Goal: Task Accomplishment & Management: Use online tool/utility

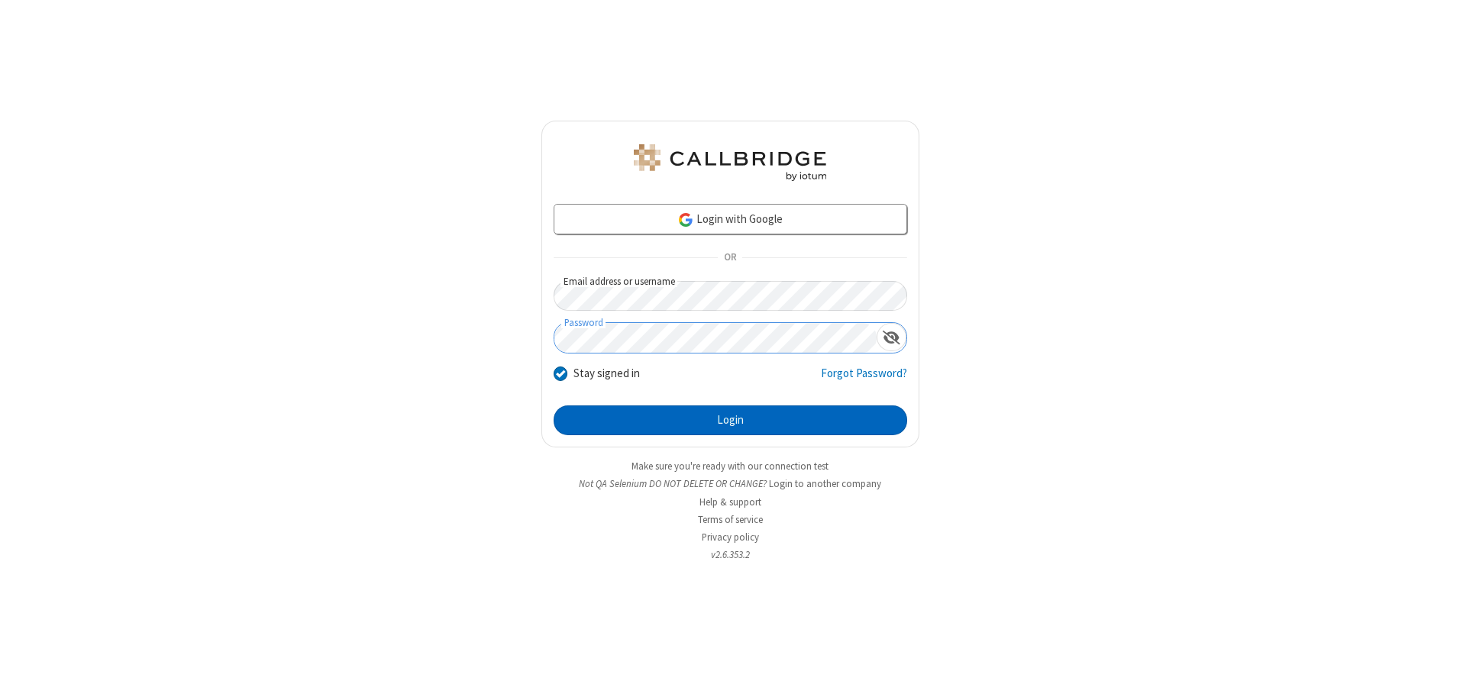
click at [730, 420] on button "Login" at bounding box center [731, 421] width 354 height 31
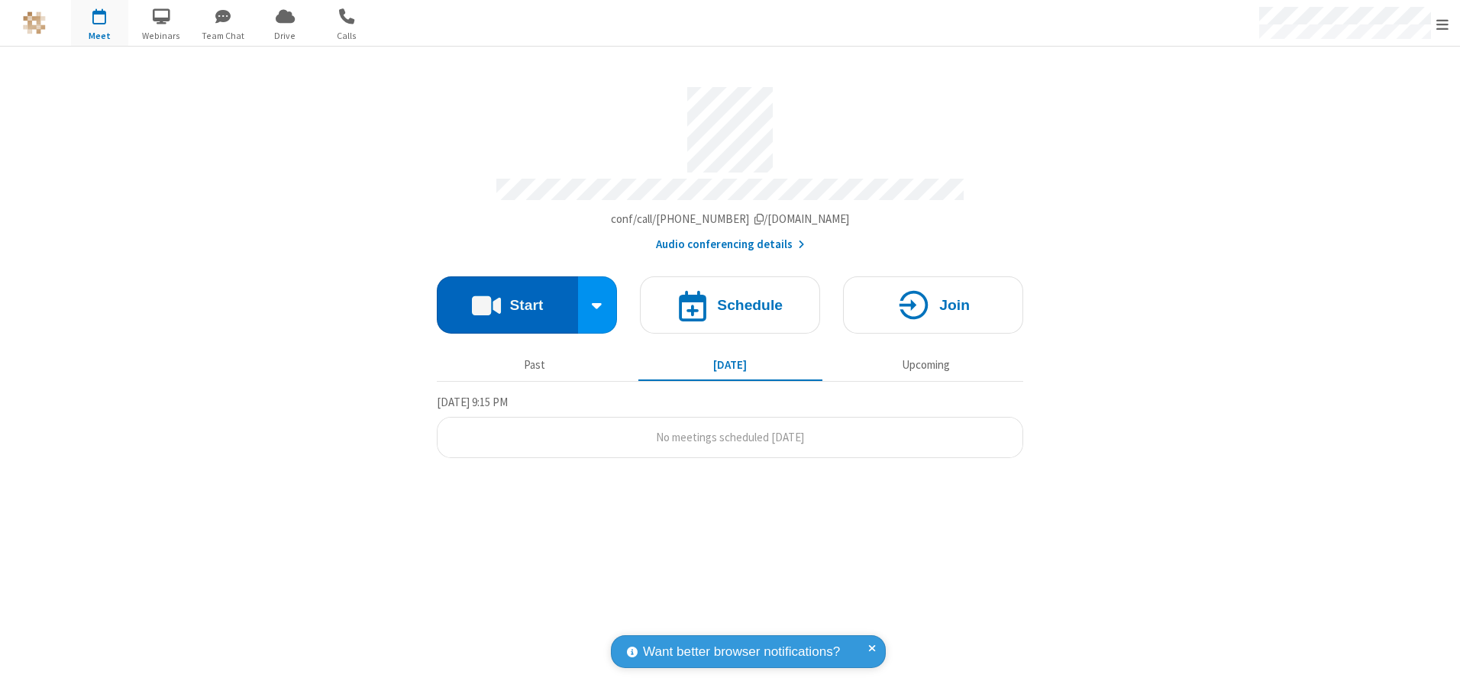
click at [507, 299] on button "Start" at bounding box center [507, 305] width 141 height 57
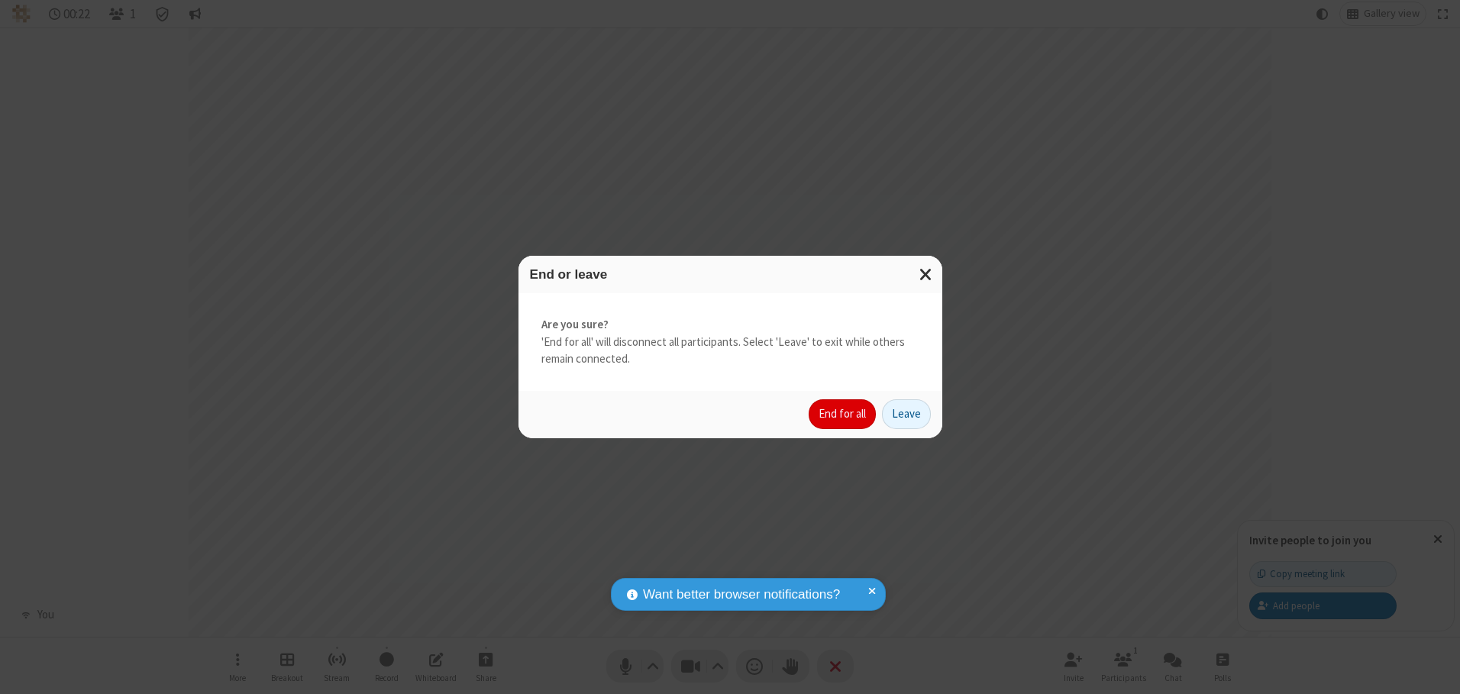
click at [843, 414] on button "End for all" at bounding box center [842, 414] width 67 height 31
